Goal: Information Seeking & Learning: Learn about a topic

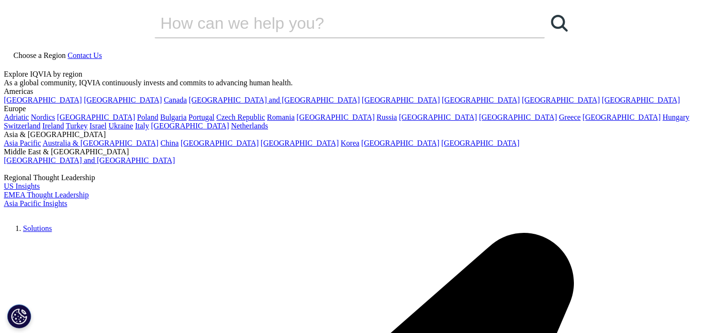
click at [80, 214] on img at bounding box center [42, 214] width 77 height 0
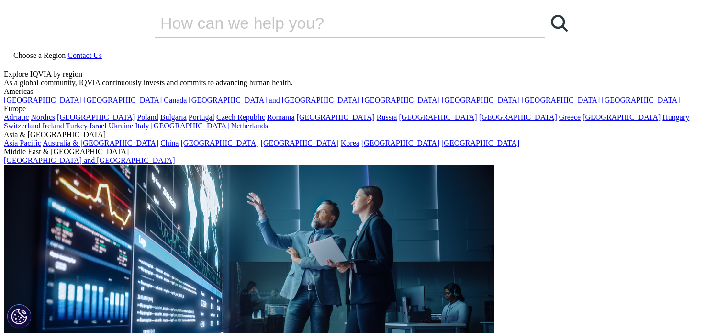
click at [247, 254] on button "OK" at bounding box center [259, 249] width 39 height 24
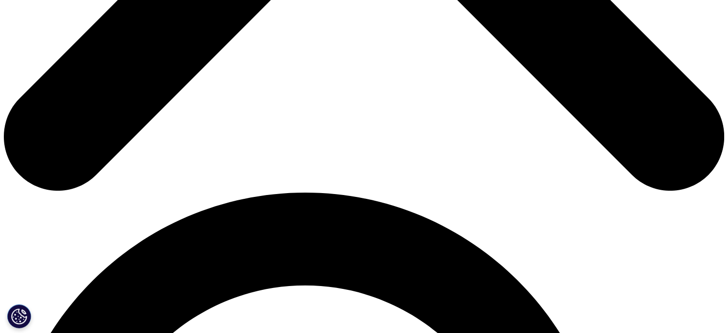
scroll to position [547, 0]
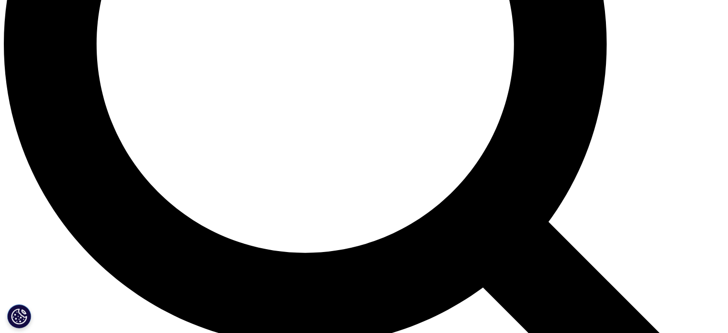
scroll to position [993, 0]
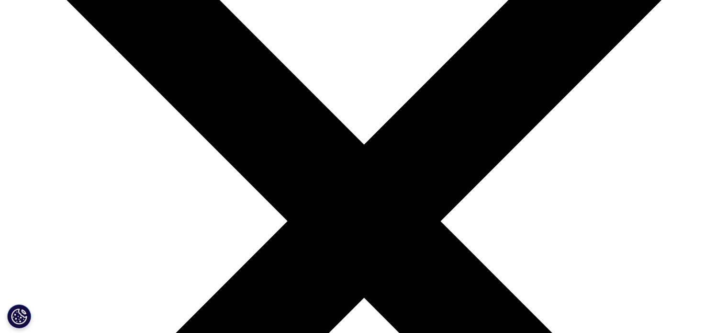
scroll to position [146, 0]
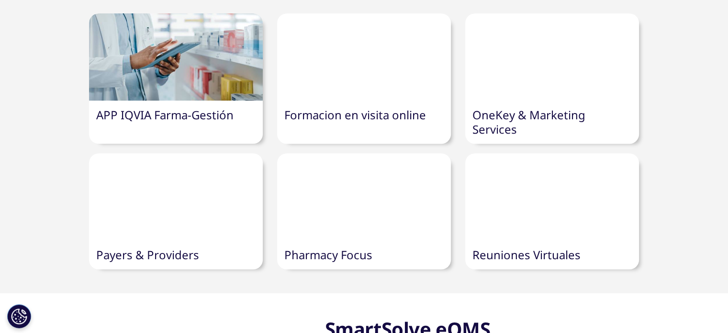
scroll to position [547, 0]
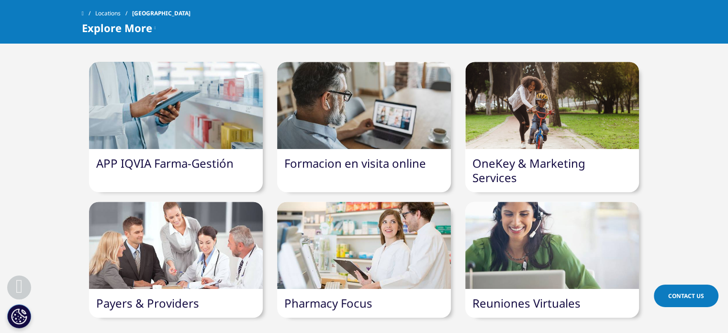
click at [371, 199] on div "APP IQVIA Farma-Gestión Formacion en visita online OneKey & Marketing Services" at bounding box center [364, 190] width 565 height 256
click at [330, 295] on link "Pharmacy Focus" at bounding box center [328, 303] width 88 height 16
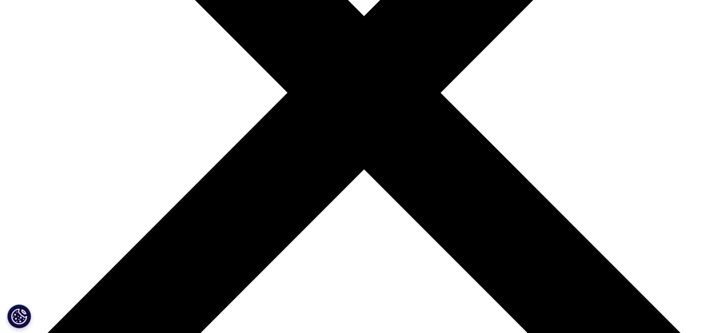
scroll to position [282, 0]
